Goal: Task Accomplishment & Management: Manage account settings

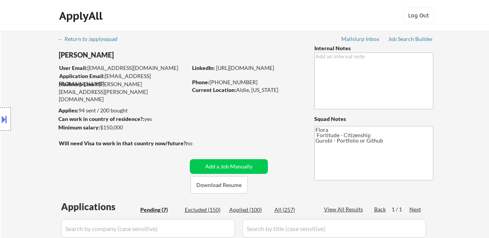
select select ""pending""
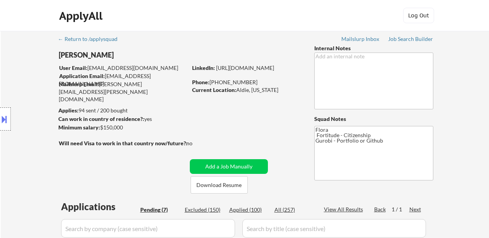
select select ""pending""
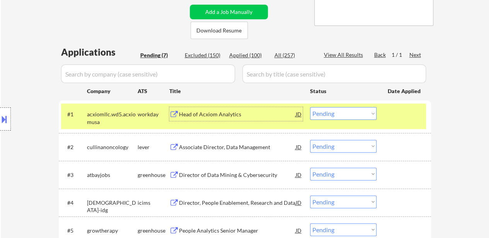
drag, startPoint x: 0, startPoint y: 0, endPoint x: 344, endPoint y: 111, distance: 361.2
click at [344, 111] on select "Choose an option... Pending Applied Excluded (Questions) Excluded (Expired) Exc…" at bounding box center [343, 113] width 66 height 13
click at [310, 107] on select "Choose an option... Pending Applied Excluded (Questions) Excluded (Expired) Exc…" at bounding box center [343, 113] width 66 height 13
click at [191, 149] on div "Associate Director, Data Management" at bounding box center [237, 147] width 117 height 8
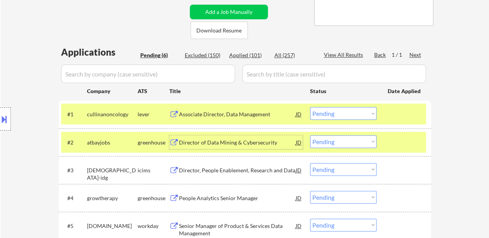
click at [333, 116] on select "Choose an option... Pending Applied Excluded (Questions) Excluded (Expired) Exc…" at bounding box center [343, 113] width 66 height 13
click at [310, 107] on select "Choose an option... Pending Applied Excluded (Questions) Excluded (Expired) Exc…" at bounding box center [343, 113] width 66 height 13
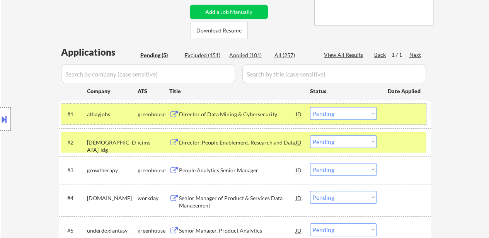
click at [421, 109] on div "#1 atbayjobs greenhouse Director of Data Mining & Cybersecurity JD warning_ambe…" at bounding box center [243, 114] width 365 height 21
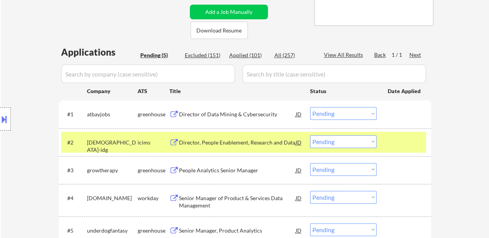
click at [414, 148] on div at bounding box center [404, 142] width 34 height 14
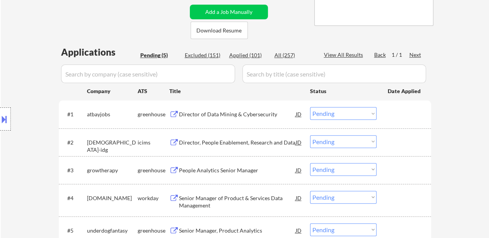
click at [341, 112] on select "Choose an option... Pending Applied Excluded (Questions) Excluded (Expired) Exc…" at bounding box center [343, 113] width 66 height 13
click at [310, 107] on select "Choose an option... Pending Applied Excluded (Questions) Excluded (Expired) Exc…" at bounding box center [343, 113] width 66 height 13
click at [260, 141] on div "Director, People Enablement, Research and Data" at bounding box center [237, 143] width 117 height 8
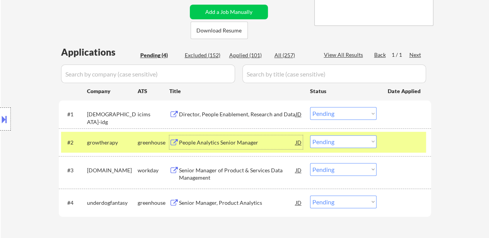
click at [396, 133] on div "#2 growtherapy greenhouse People Analytics Senior Manager JD warning_amber Choo…" at bounding box center [243, 142] width 365 height 21
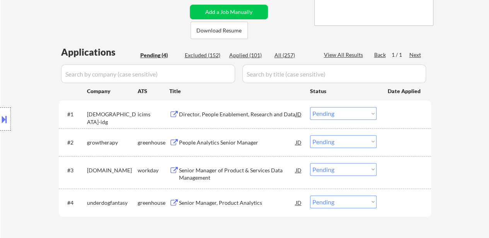
click at [240, 145] on div "People Analytics Senior Manager" at bounding box center [237, 143] width 117 height 8
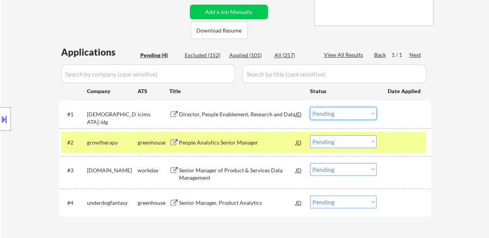
click at [345, 114] on select "Choose an option... Pending Applied Excluded (Questions) Excluded (Expired) Exc…" at bounding box center [343, 113] width 66 height 13
click at [310, 107] on select "Choose an option... Pending Applied Excluded (Questions) Excluded (Expired) Exc…" at bounding box center [343, 113] width 66 height 13
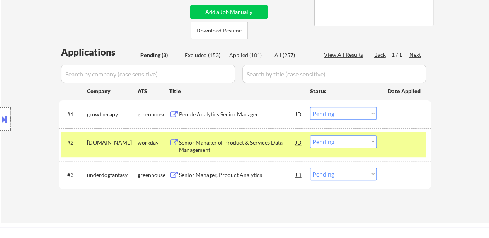
click at [414, 144] on div at bounding box center [404, 142] width 34 height 14
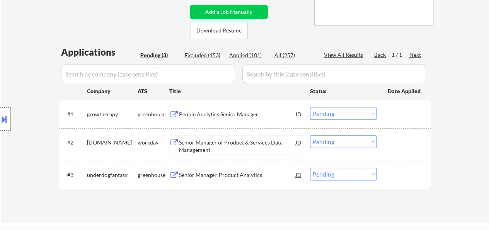
click at [263, 140] on div "Senior Manager of Product & Services Data Management" at bounding box center [237, 146] width 117 height 15
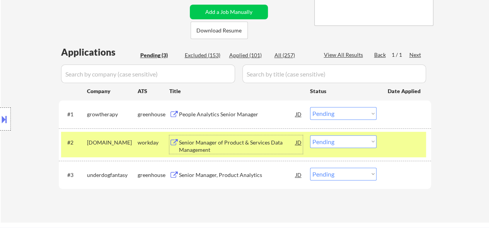
click at [346, 113] on select "Choose an option... Pending Applied Excluded (Questions) Excluded (Expired) Exc…" at bounding box center [343, 113] width 66 height 13
click at [310, 107] on select "Choose an option... Pending Applied Excluded (Questions) Excluded (Expired) Exc…" at bounding box center [343, 113] width 66 height 13
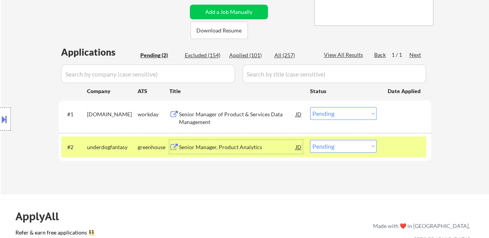
click at [251, 144] on div "Senior Manager, Product Analytics" at bounding box center [237, 147] width 117 height 8
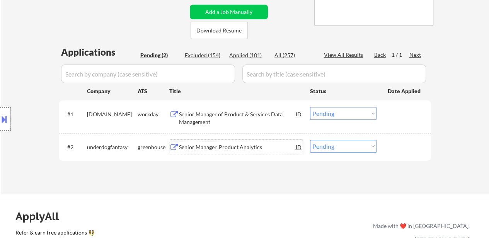
click at [321, 115] on select "Choose an option... Pending Applied Excluded (Questions) Excluded (Expired) Exc…" at bounding box center [343, 113] width 66 height 13
click at [310, 107] on select "Choose an option... Pending Applied Excluded (Questions) Excluded (Expired) Exc…" at bounding box center [343, 113] width 66 height 13
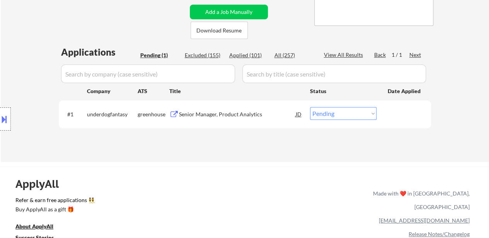
click at [323, 104] on div "#1 underdogfantasy greenhouse Senior Manager, Product Analytics JD warning_ambe…" at bounding box center [243, 114] width 365 height 21
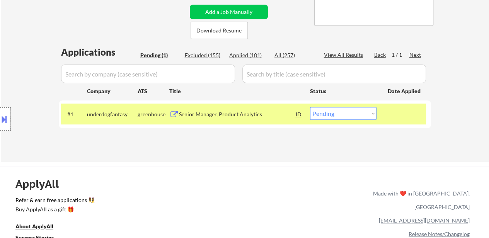
click at [322, 112] on select "Choose an option... Pending Applied Excluded (Questions) Excluded (Expired) Exc…" at bounding box center [343, 113] width 66 height 13
select select ""excluded""
click at [310, 107] on select "Choose an option... Pending Applied Excluded (Questions) Excluded (Expired) Exc…" at bounding box center [343, 113] width 66 height 13
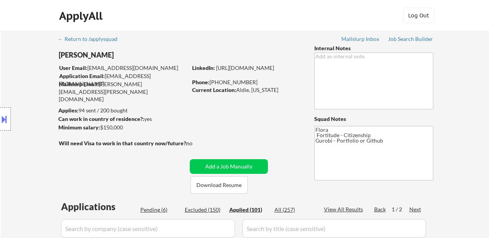
select select ""applied""
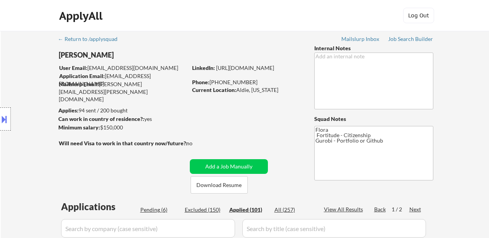
select select ""applied""
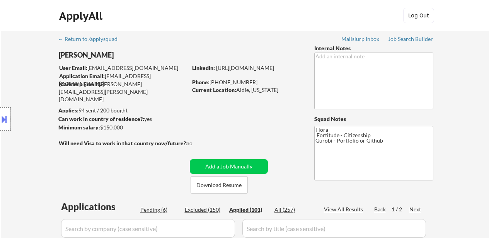
select select ""applied""
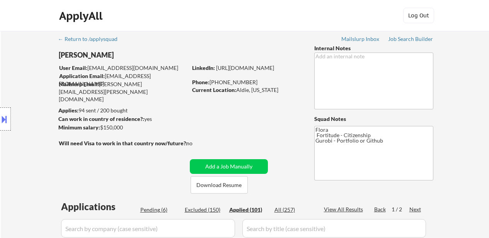
select select ""applied""
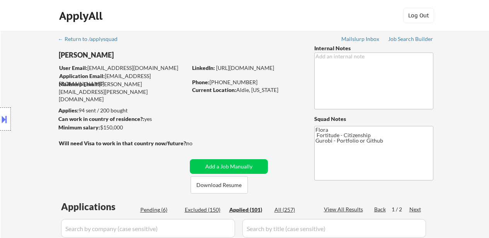
select select ""applied""
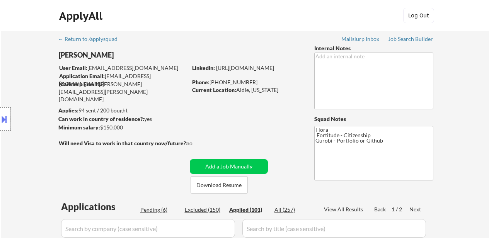
select select ""applied""
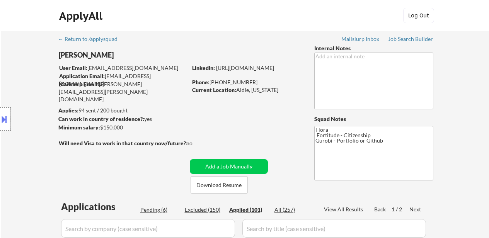
select select ""applied""
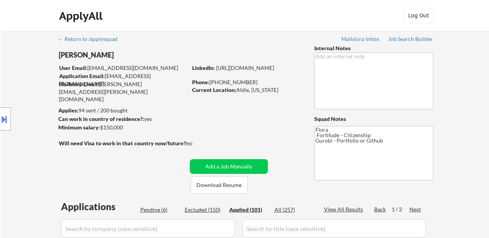
select select ""applied""
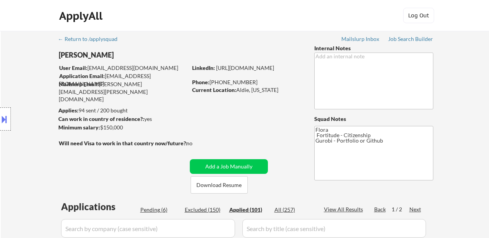
select select ""applied""
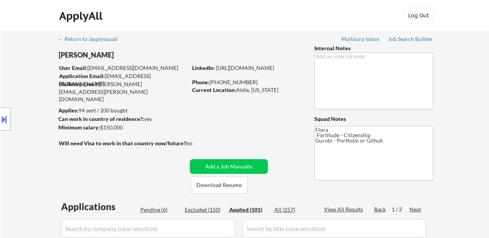
select select ""applied""
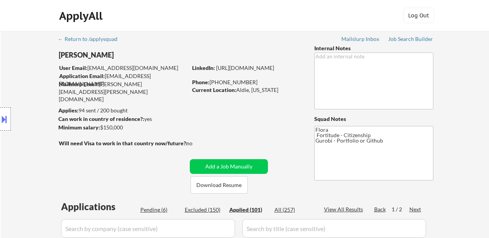
select select ""applied""
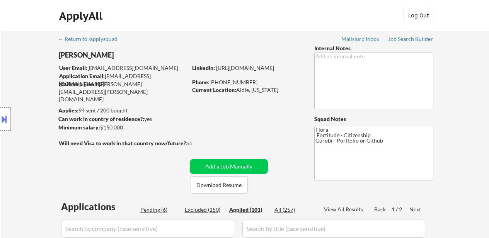
select select ""applied""
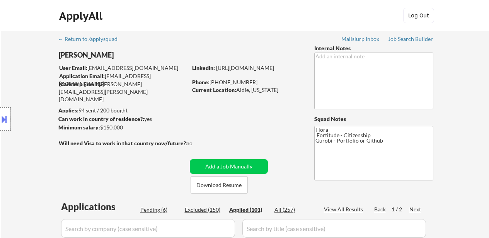
select select ""applied""
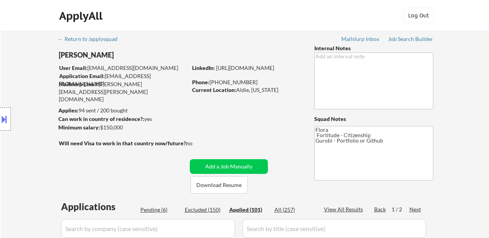
select select ""applied""
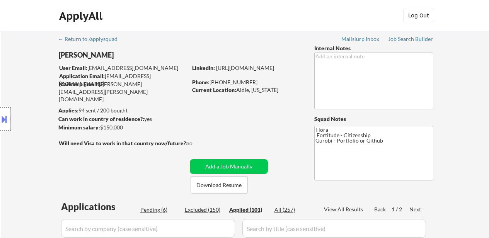
select select ""applied""
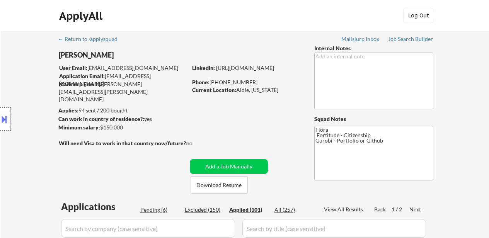
select select ""applied""
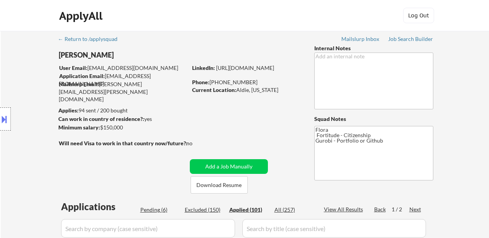
select select ""applied""
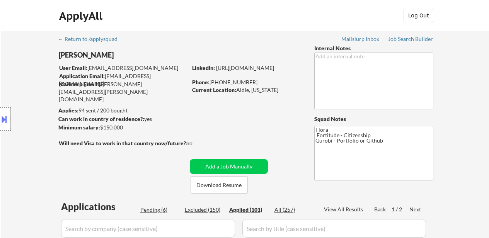
select select ""applied""
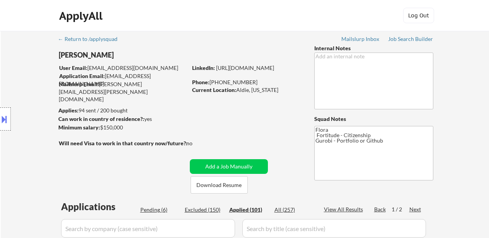
select select ""applied""
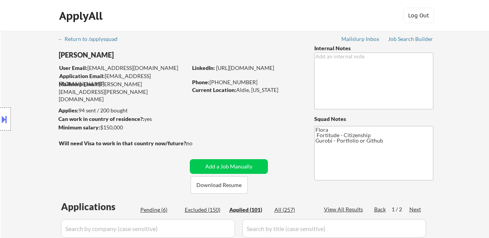
select select ""applied""
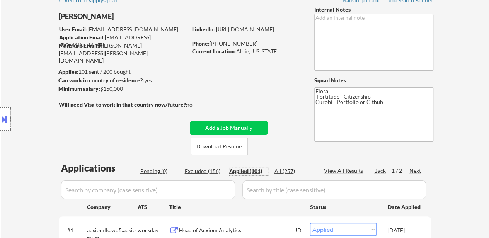
scroll to position [39, 0]
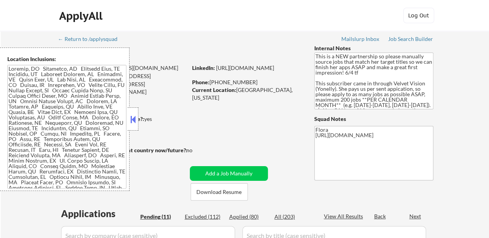
select select ""pending""
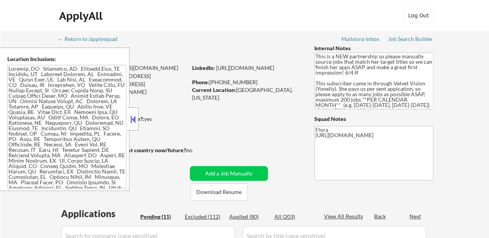
select select ""pending""
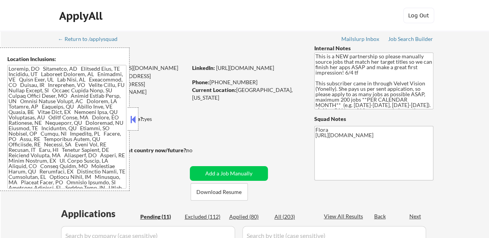
select select ""pending""
click at [131, 118] on button at bounding box center [133, 120] width 8 height 12
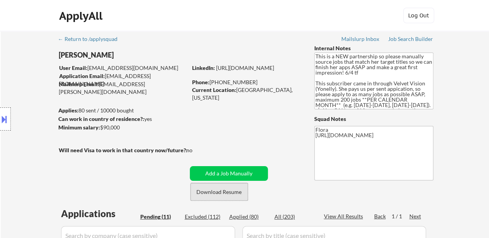
click at [223, 194] on button "Download Resume" at bounding box center [218, 191] width 57 height 17
